Goal: Use online tool/utility

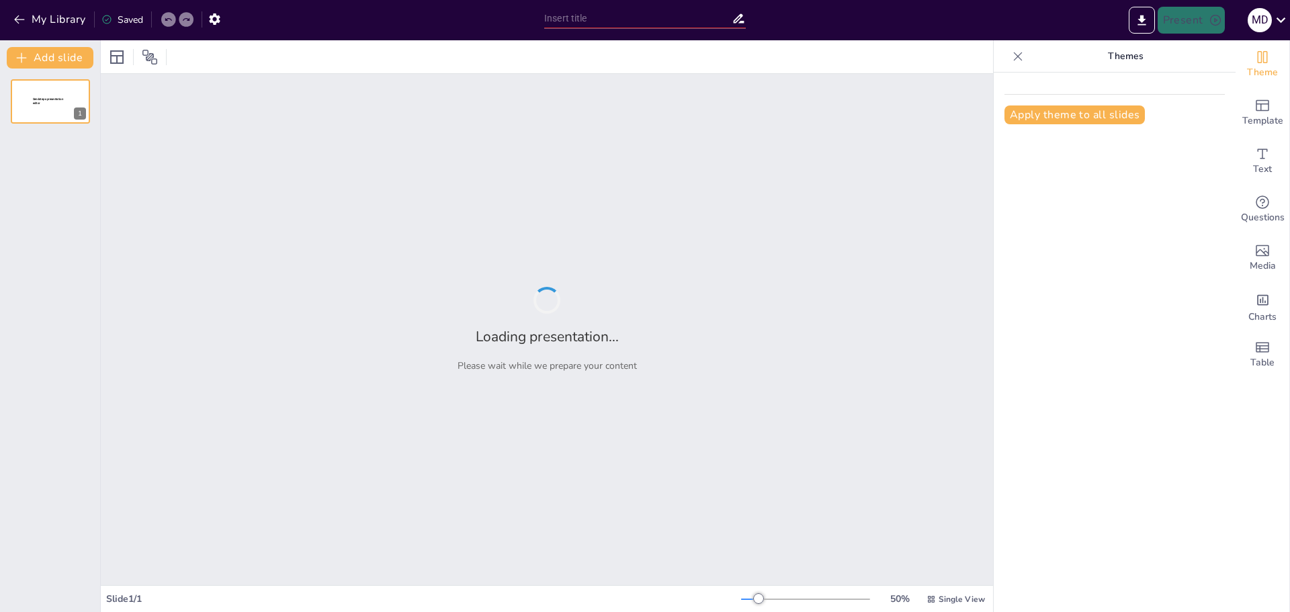
type input "New Sendsteps"
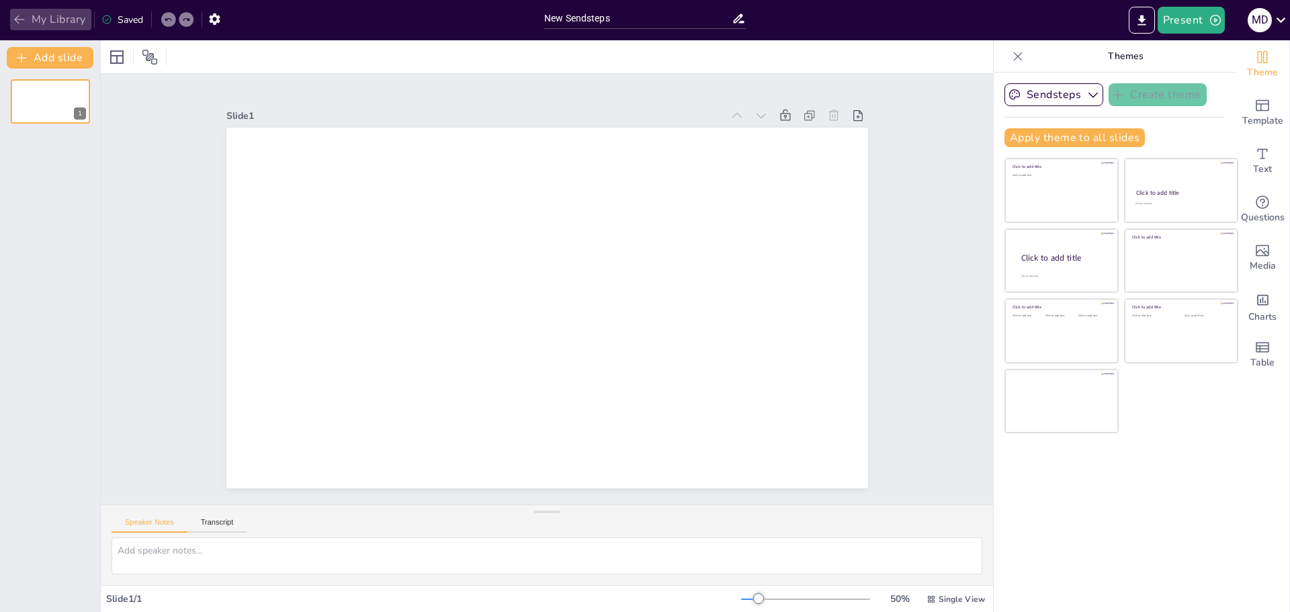
click at [22, 21] on icon "button" at bounding box center [19, 19] width 13 height 13
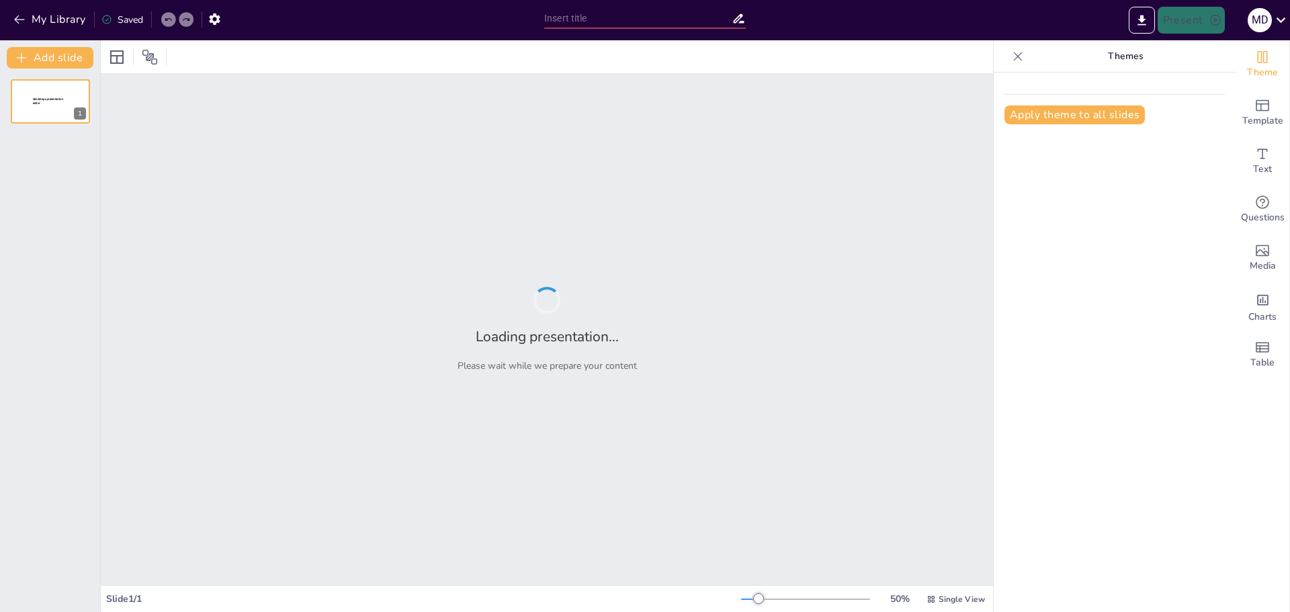
type input "Анализ рынка вентиляционного оборудования в [GEOGRAPHIC_DATA]. Возможности для …"
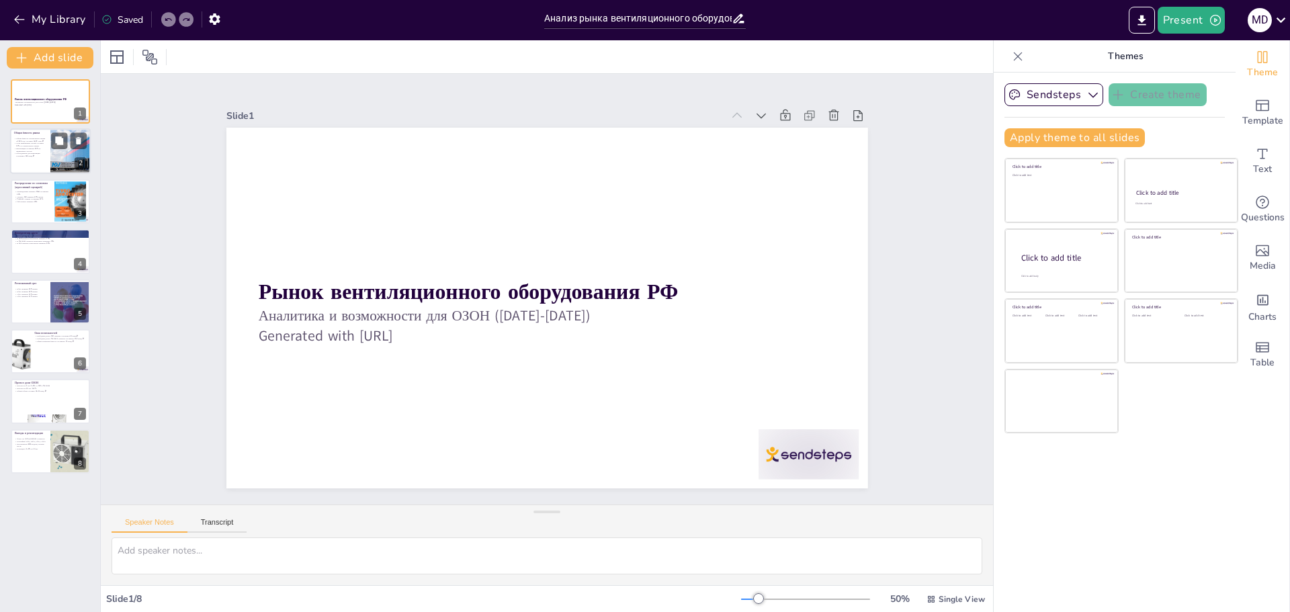
click at [67, 171] on div at bounding box center [70, 152] width 69 height 46
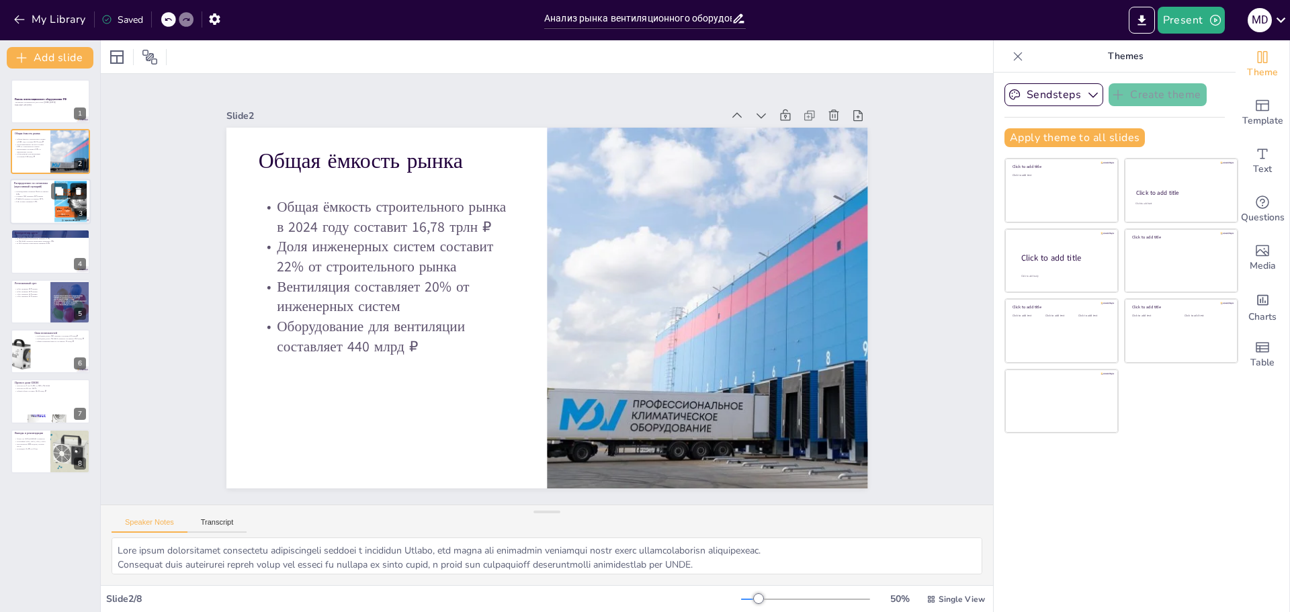
click at [75, 190] on icon at bounding box center [78, 190] width 9 height 9
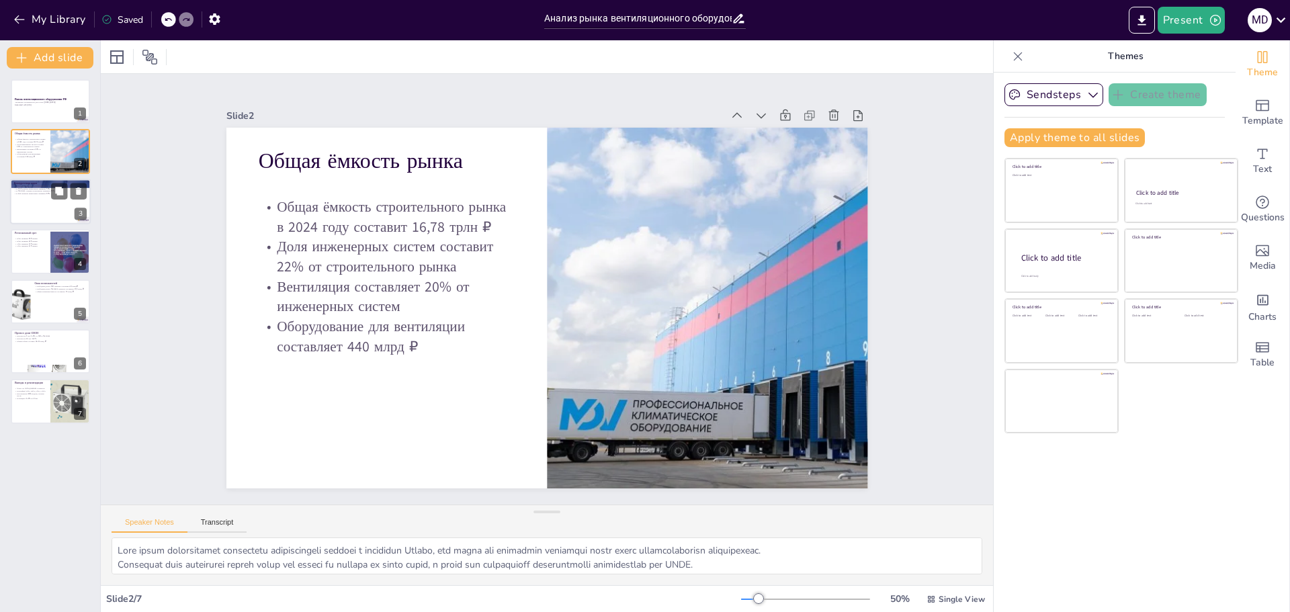
click at [50, 182] on p "Конкурентная карта" at bounding box center [50, 183] width 73 height 4
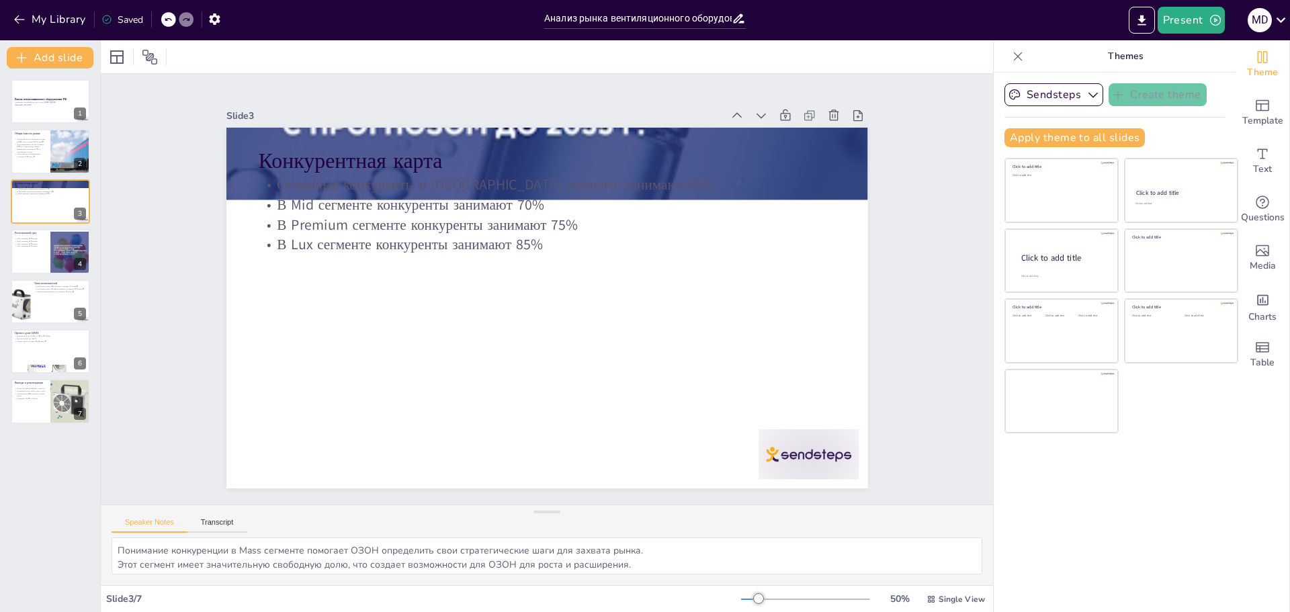
click at [169, 212] on div "Slide 1 Рынок вентиляционного оборудования РФ Аналитика и возможности для ОЗОН …" at bounding box center [547, 289] width 893 height 431
click at [30, 395] on p "Инструменты: BIM-модели, готовые ЩУВ" at bounding box center [30, 395] width 32 height 5
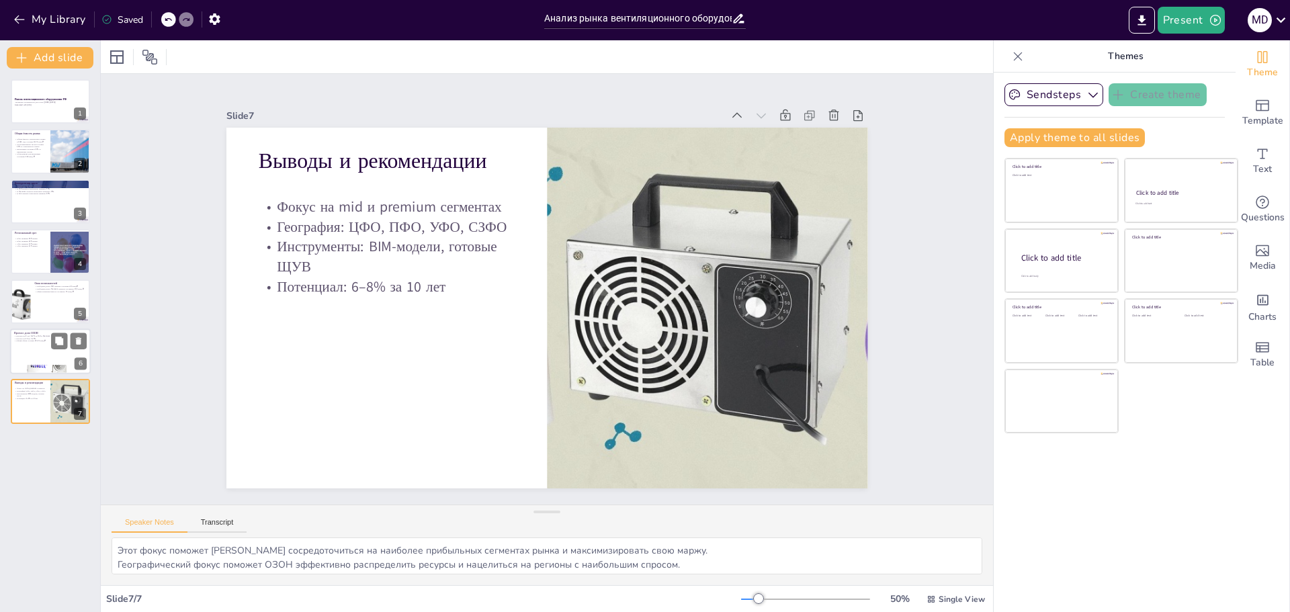
click at [23, 329] on div "Прогноз доли ОЗОН Прогноз на 5 лет: 3–4% от Mid и Premium Прогноз на 10 лет: 6–…" at bounding box center [50, 352] width 81 height 46
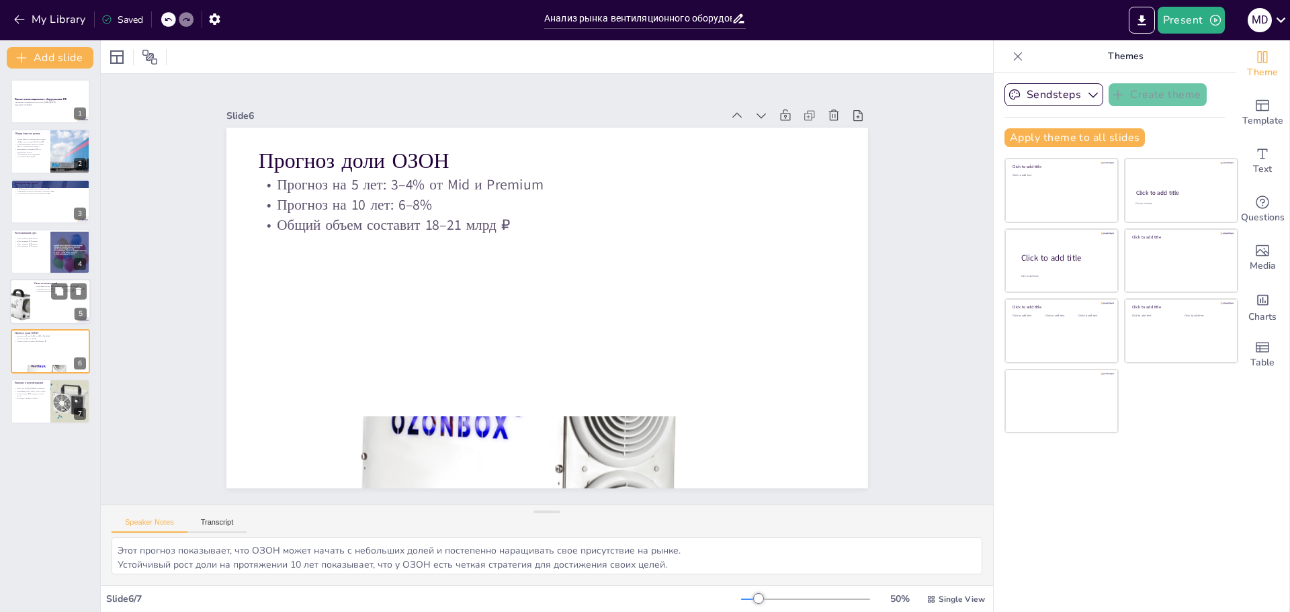
click at [19, 288] on div at bounding box center [20, 302] width 46 height 46
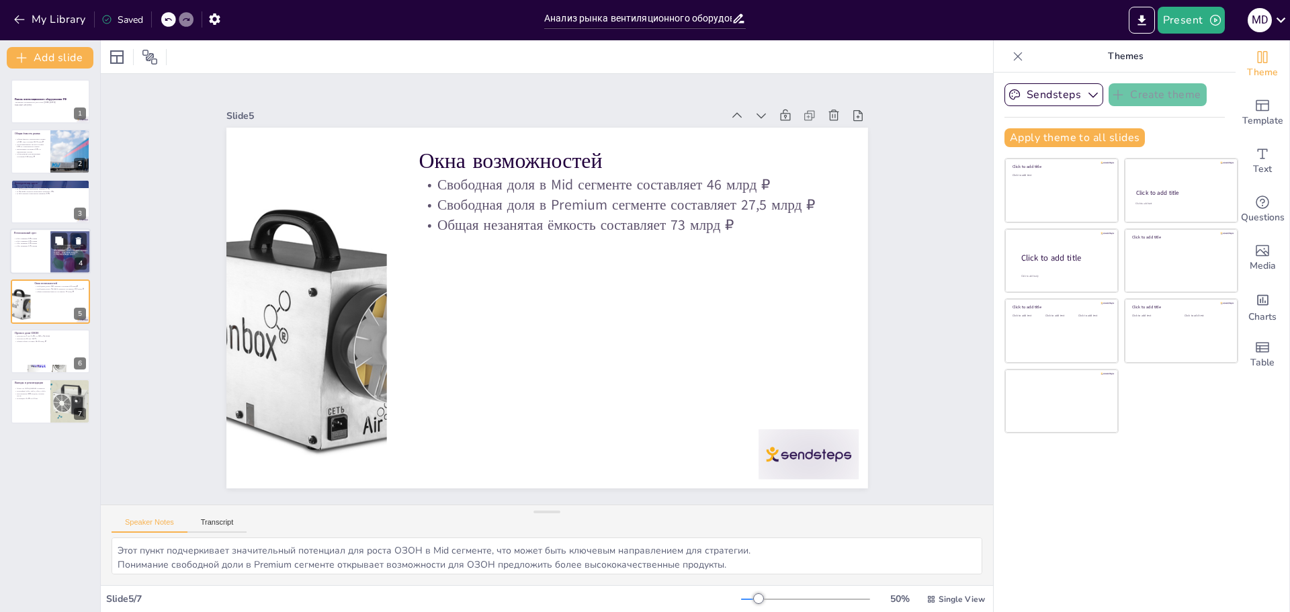
click at [18, 232] on p "Региональный срез" at bounding box center [30, 233] width 32 height 4
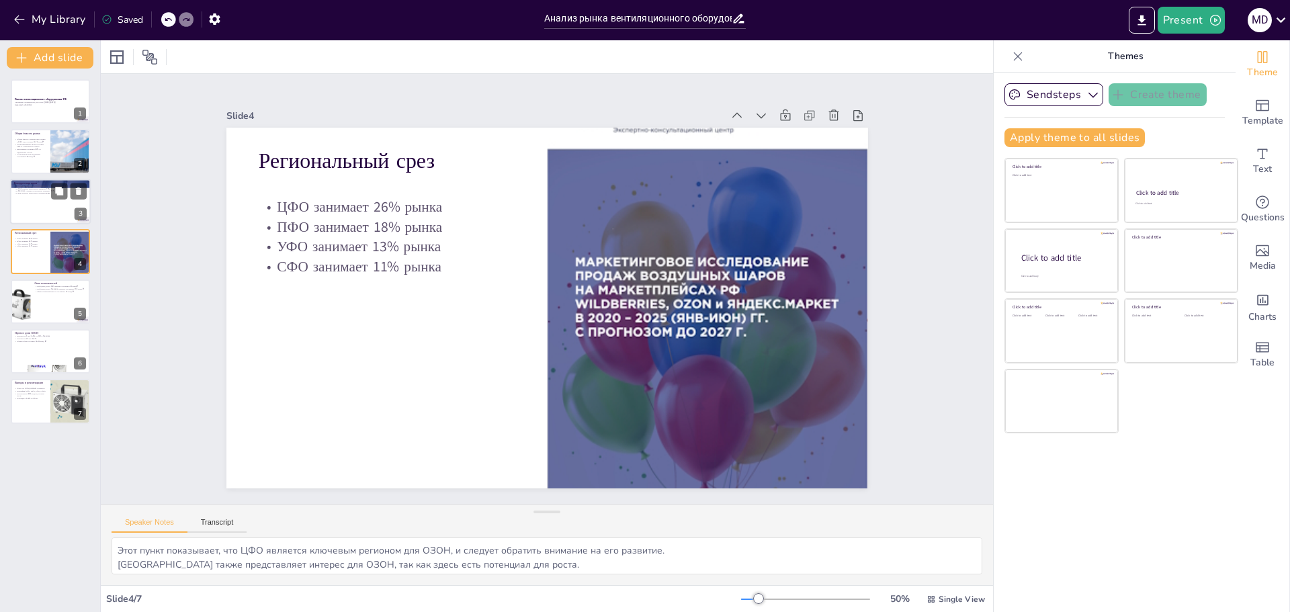
click at [30, 205] on div at bounding box center [50, 202] width 81 height 46
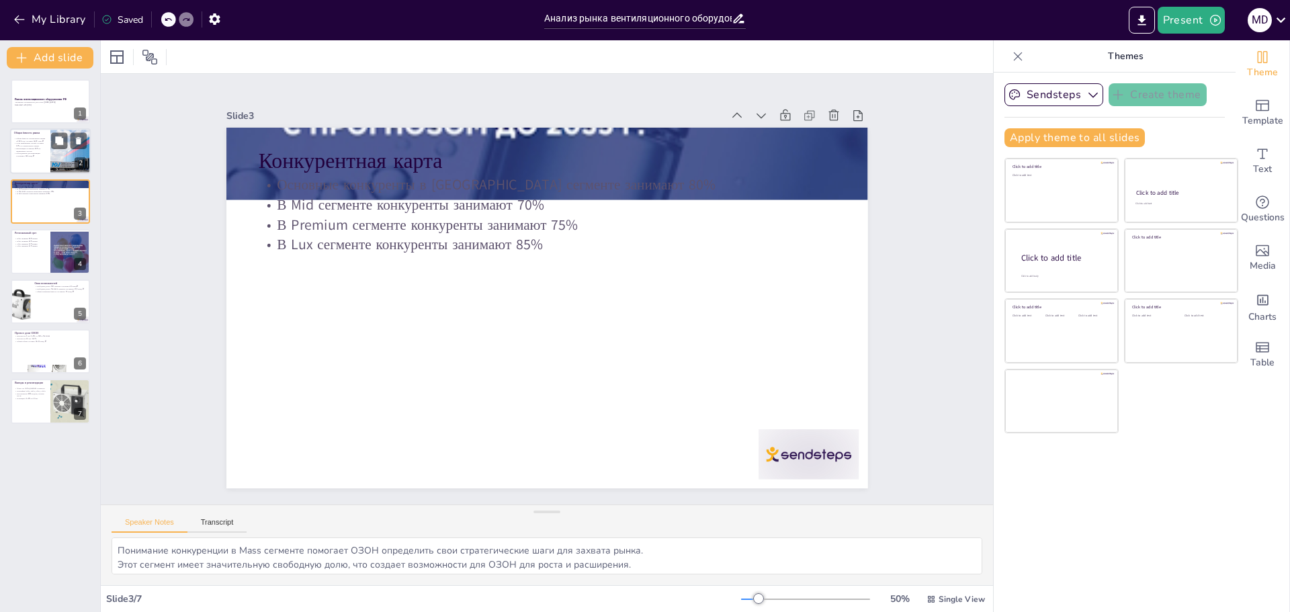
click at [47, 147] on div at bounding box center [50, 152] width 81 height 46
type textarea "Lore ipsum dolorsitamet consectetu adipiscingeli seddoei t incididun Utlabo, et…"
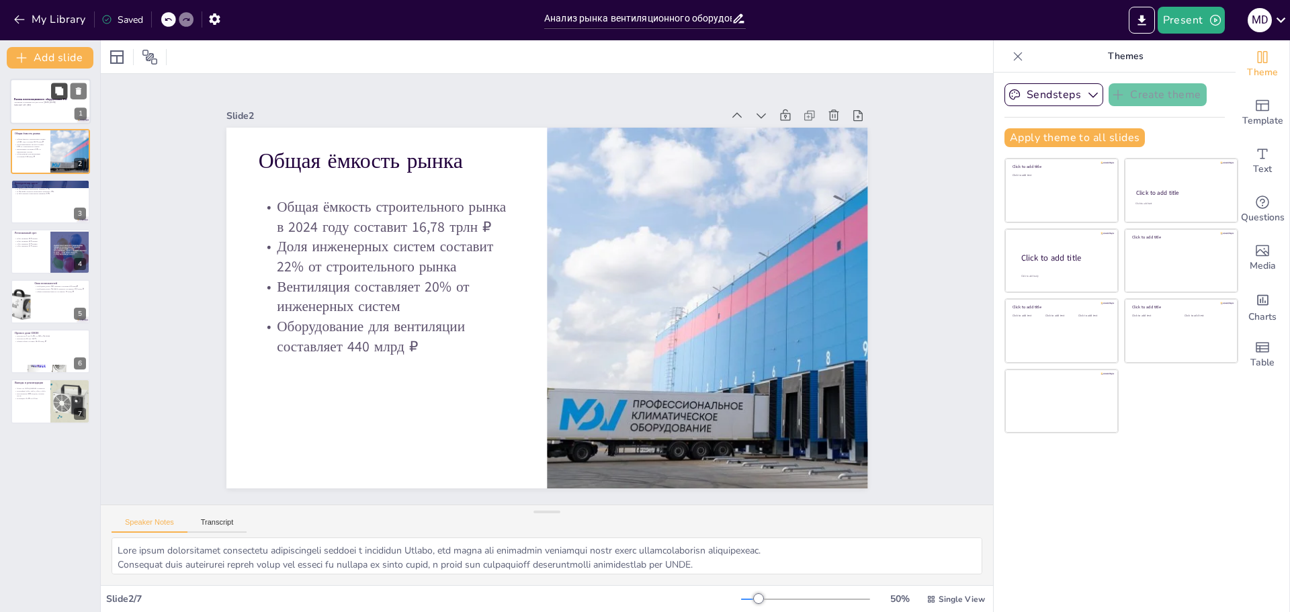
click at [60, 83] on button at bounding box center [59, 91] width 16 height 16
